Goal: Information Seeking & Learning: Learn about a topic

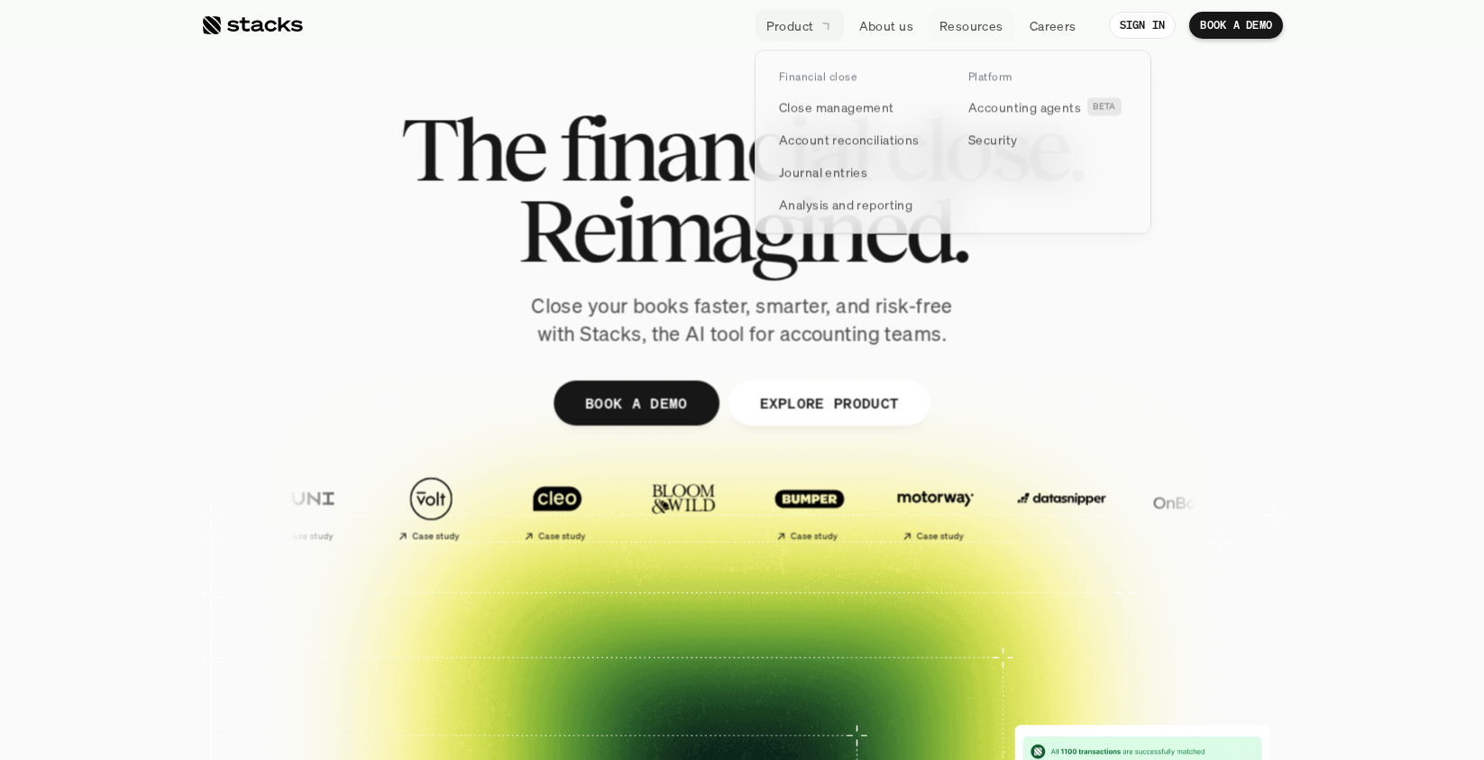
click at [960, 34] on link "Resources" at bounding box center [972, 25] width 86 height 32
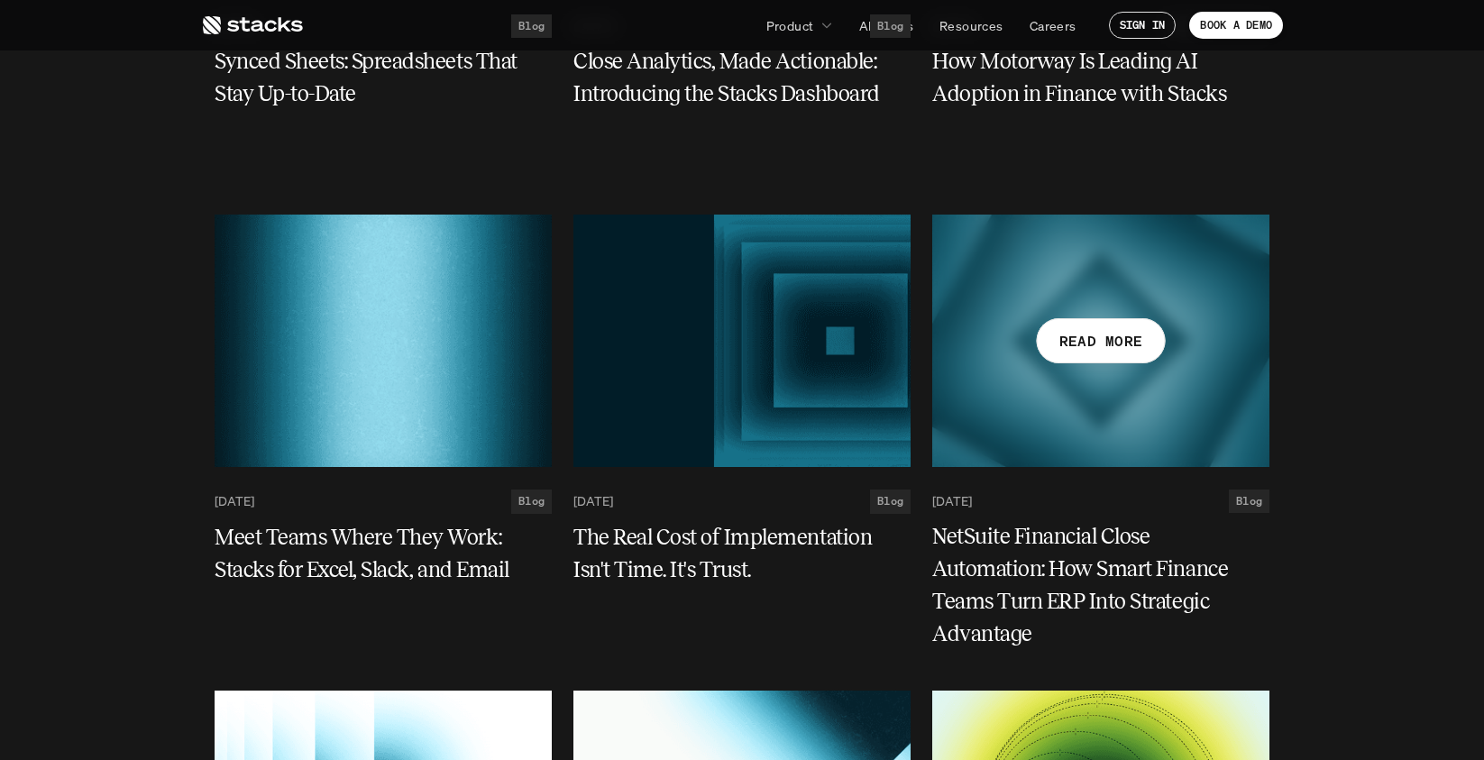
scroll to position [2069, 0]
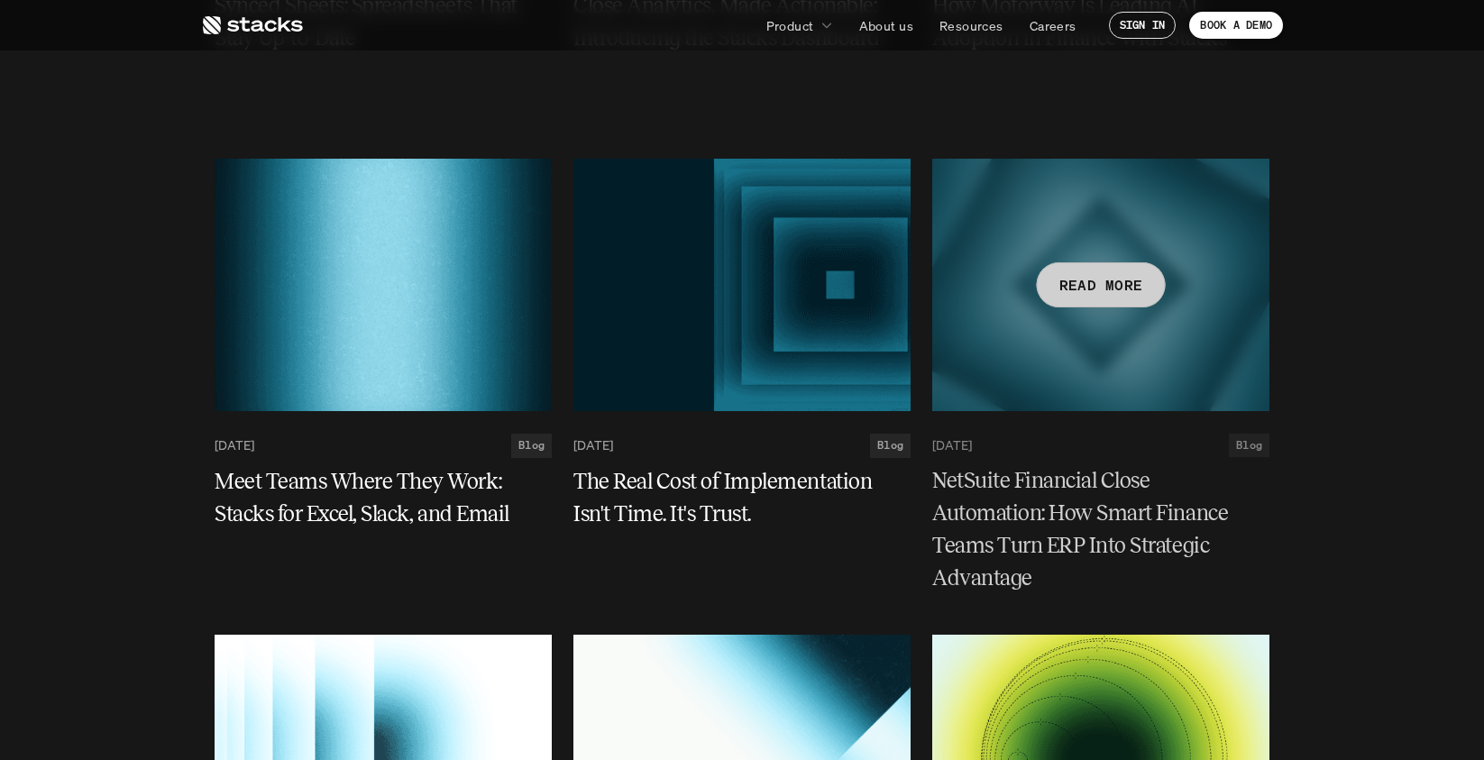
click at [1043, 532] on h5 "NetSuite Financial Close Automation: How Smart Finance Teams Turn ERP Into Stra…" at bounding box center [1090, 530] width 316 height 130
